Goal: Information Seeking & Learning: Learn about a topic

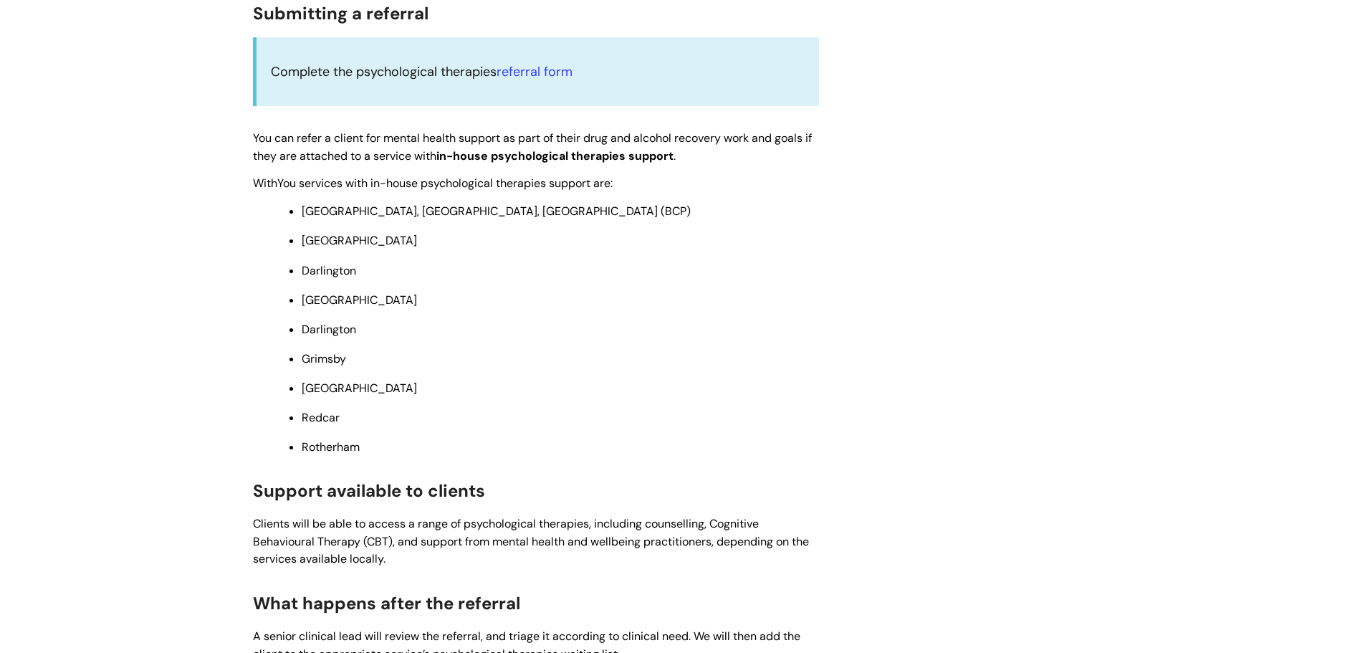
scroll to position [430, 0]
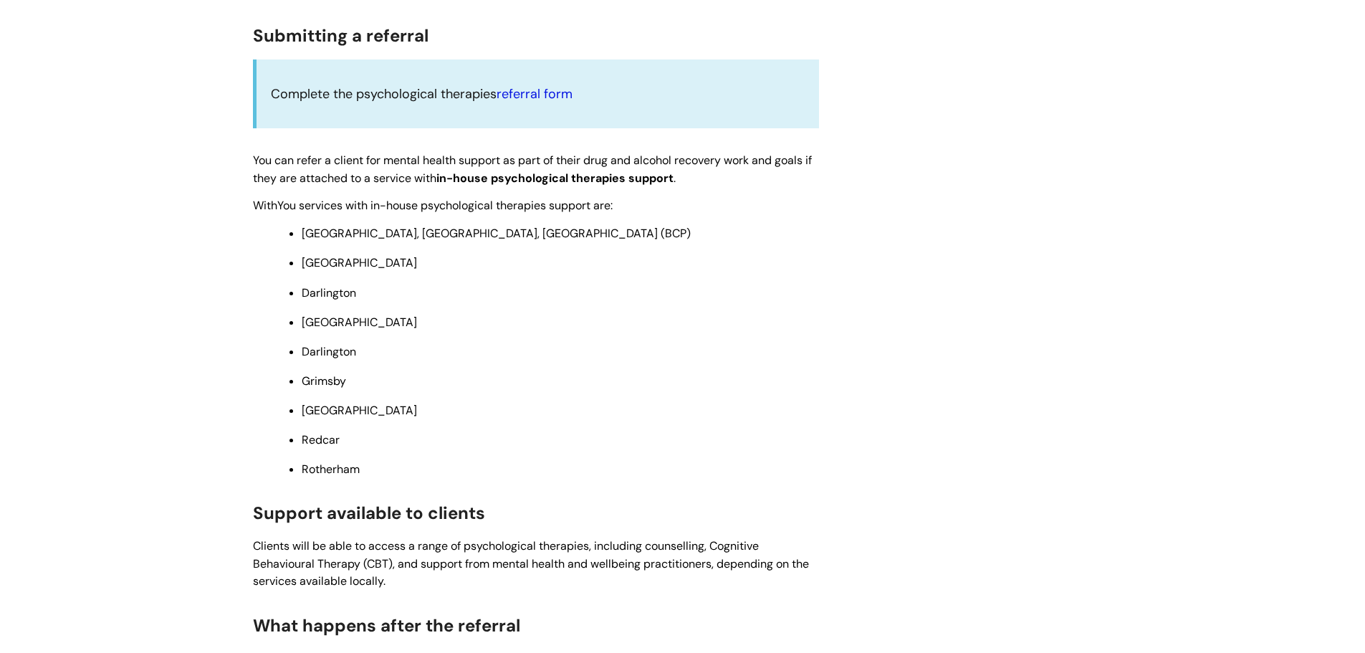
click at [530, 89] on link "referral form" at bounding box center [535, 93] width 76 height 17
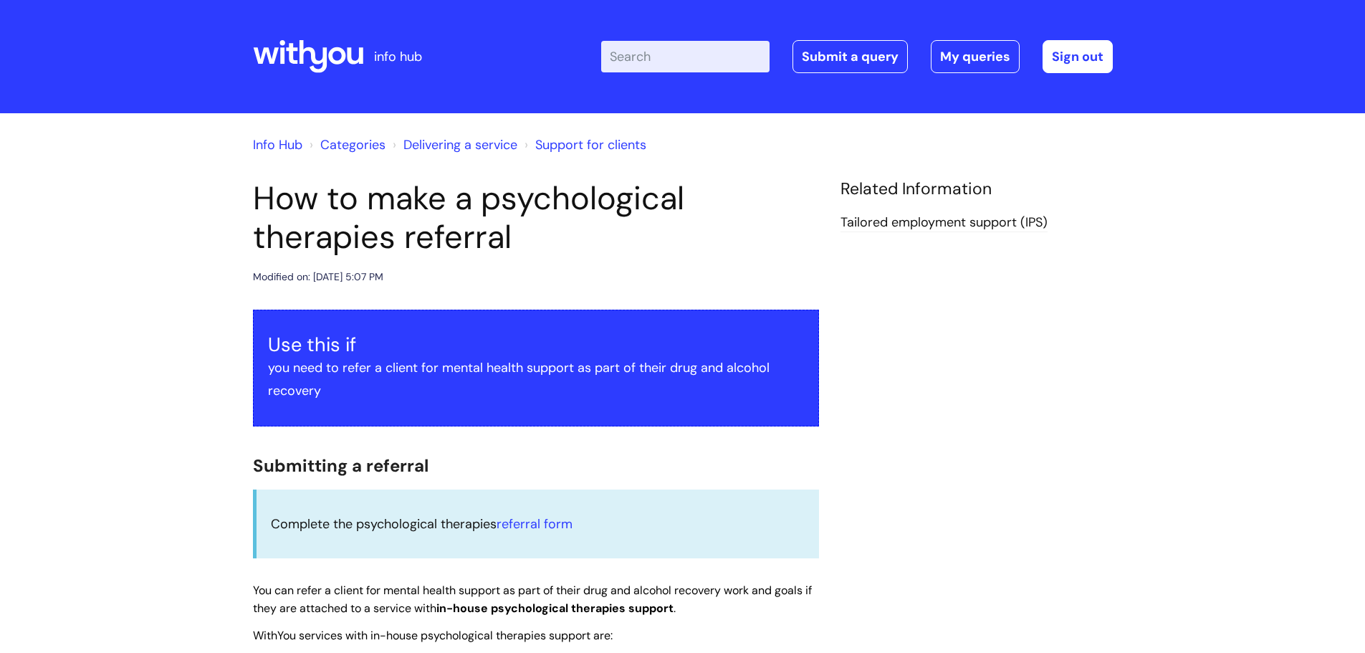
scroll to position [430, 0]
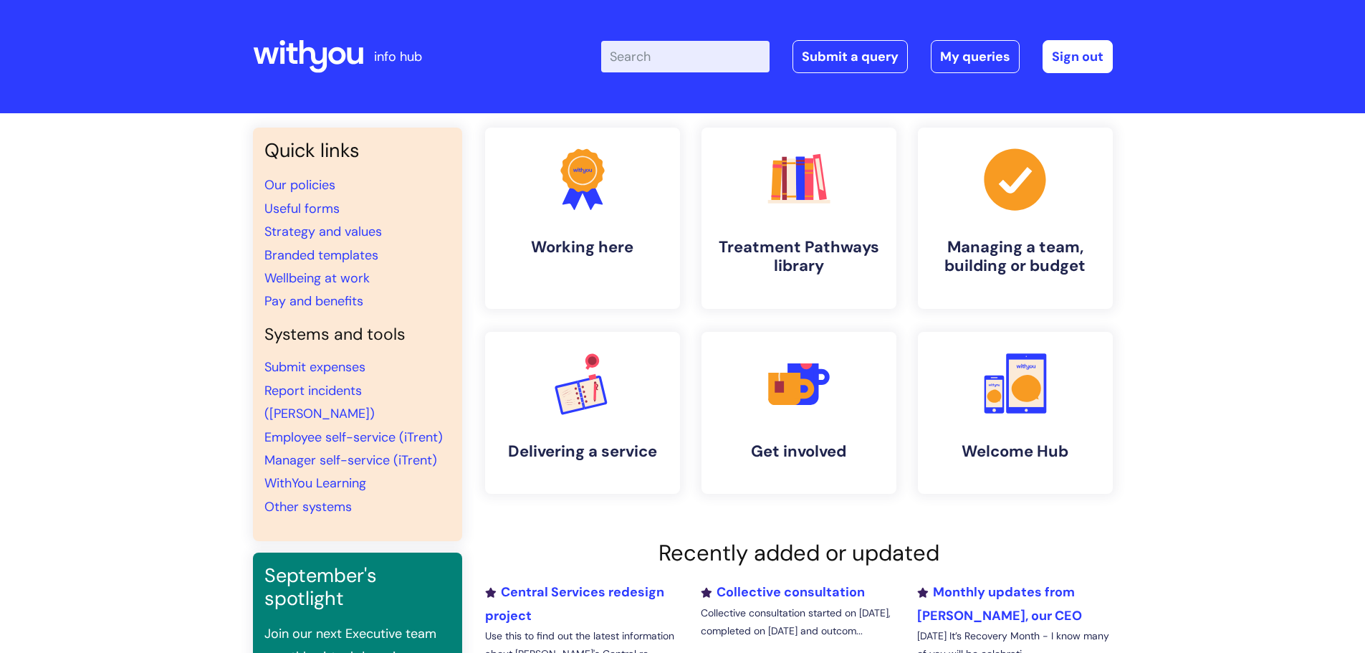
click at [697, 66] on input "Enter your search term here..." at bounding box center [685, 57] width 168 height 32
type input "placments"
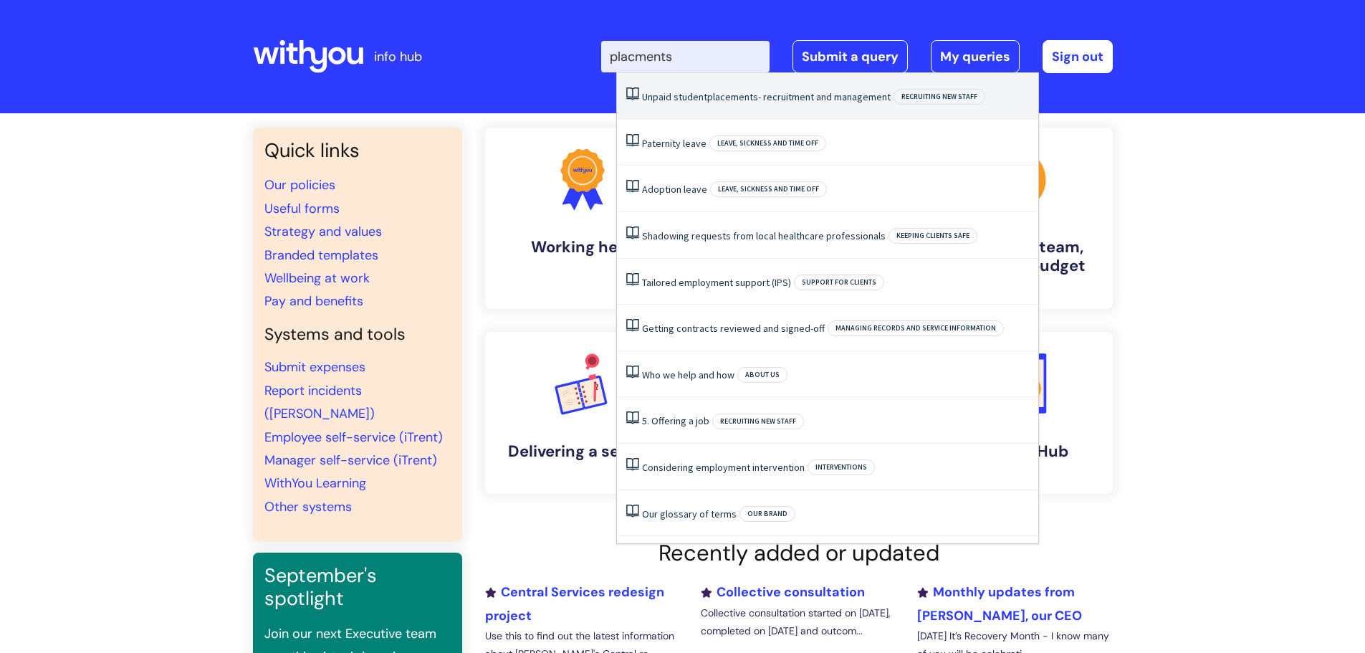
click at [718, 101] on span "placements" at bounding box center [732, 96] width 51 height 13
